Goal: Book appointment/travel/reservation

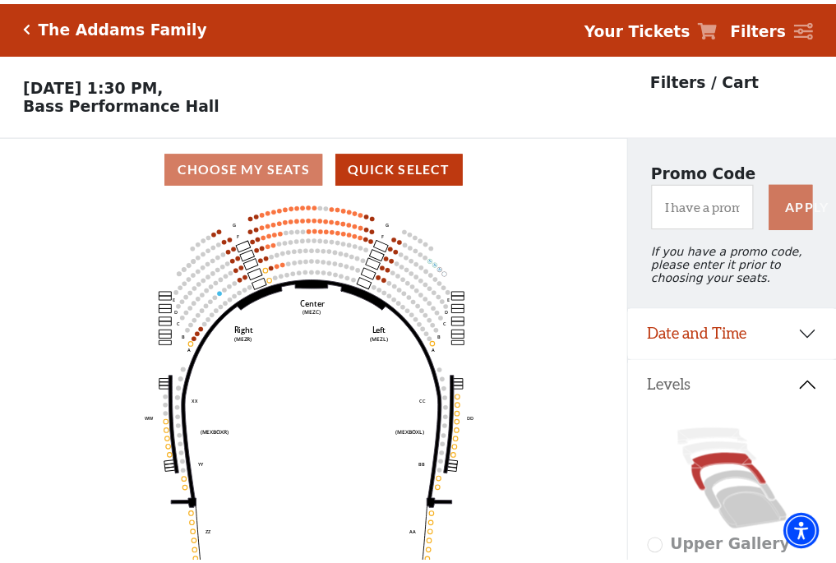
scroll to position [76, 0]
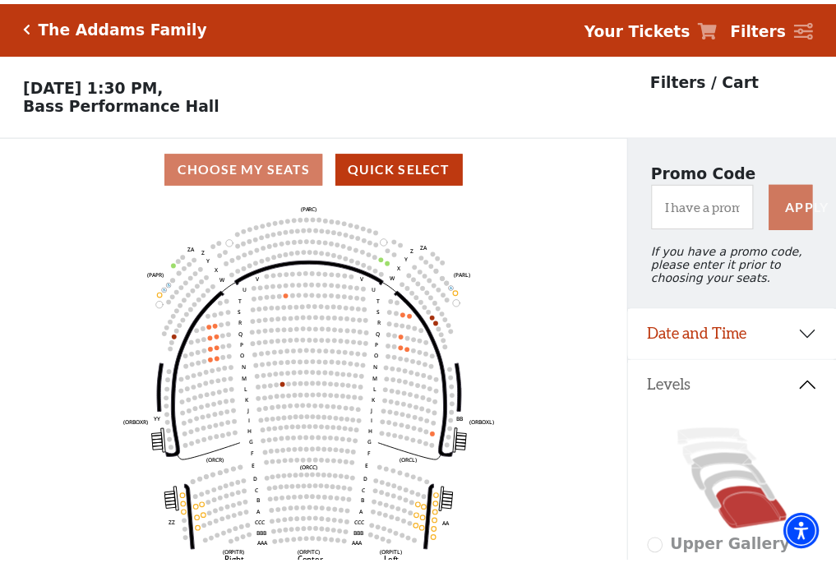
scroll to position [76, 0]
